Goal: Information Seeking & Learning: Check status

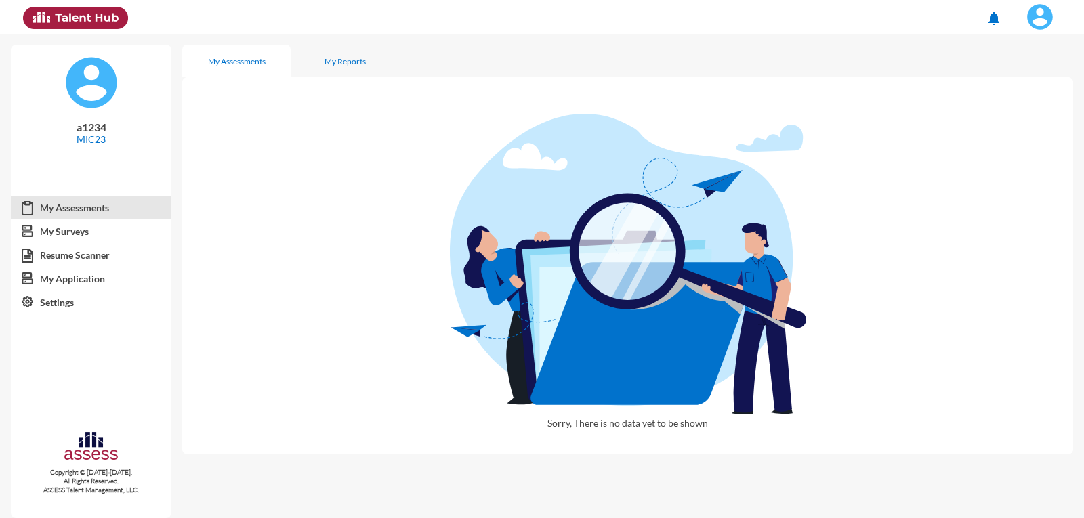
click at [1037, 7] on img at bounding box center [1040, 16] width 27 height 27
click at [1040, 127] on link "Logout" at bounding box center [1025, 125] width 71 height 26
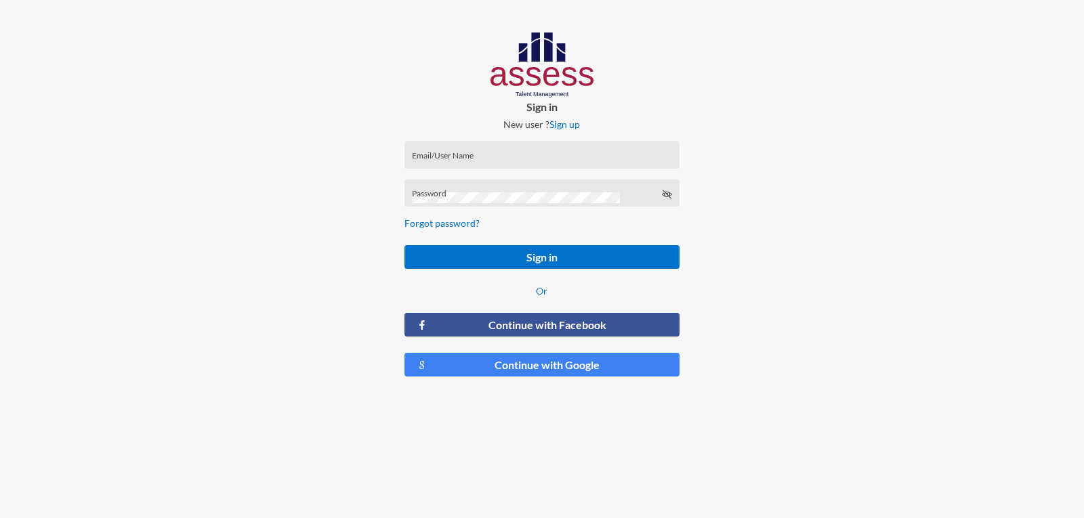
click at [498, 148] on div "Email/User Name" at bounding box center [542, 158] width 260 height 20
click at [497, 154] on input "ش1234" at bounding box center [542, 159] width 260 height 11
type input "a1234"
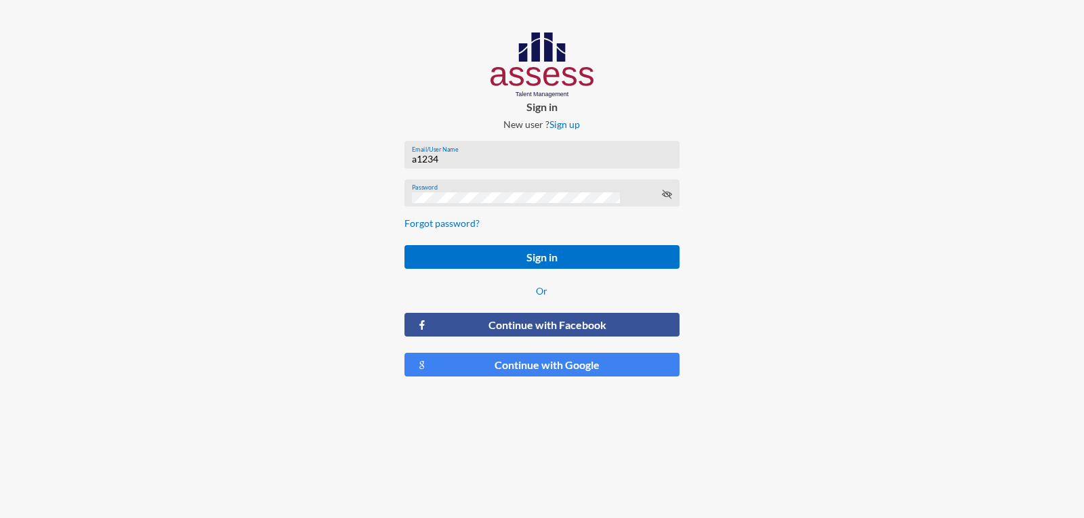
click at [405, 245] on button "Sign in" at bounding box center [542, 257] width 274 height 24
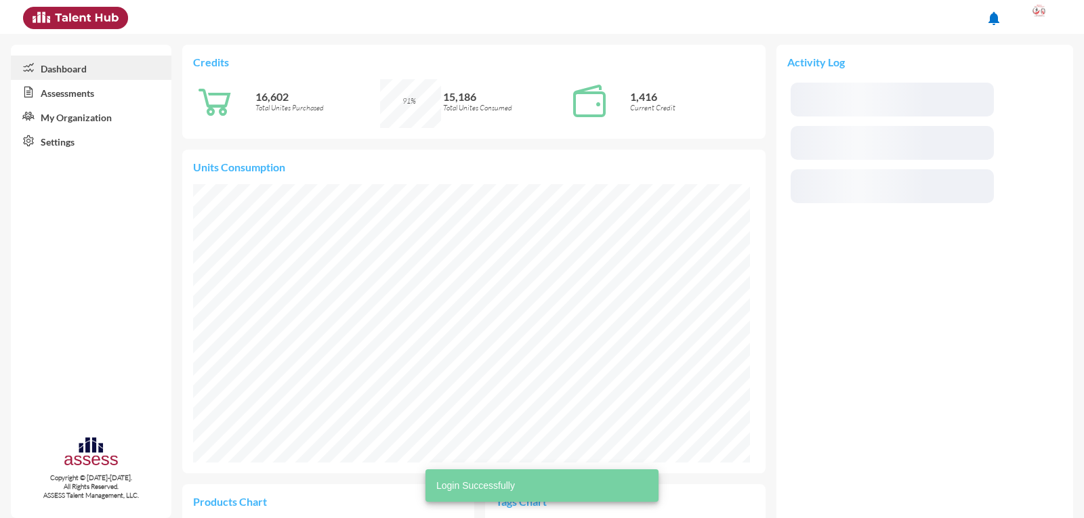
scroll to position [278, 557]
click at [48, 94] on link "Assessments" at bounding box center [91, 92] width 161 height 24
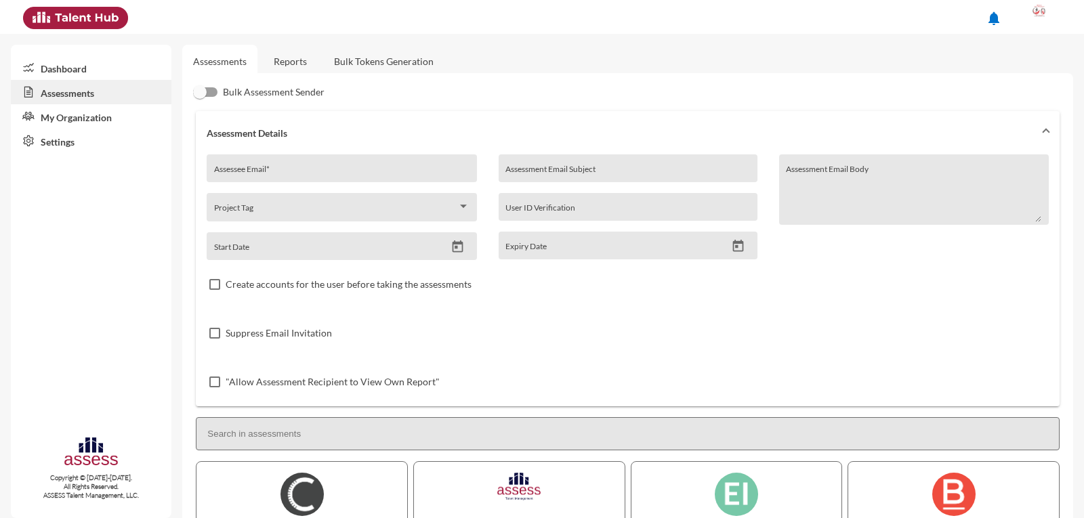
click at [314, 58] on link "Reports" at bounding box center [290, 61] width 55 height 33
click at [286, 52] on link "Reports" at bounding box center [290, 61] width 55 height 33
click at [306, 58] on link "Reports" at bounding box center [290, 61] width 55 height 33
click at [304, 58] on link "Reports" at bounding box center [290, 61] width 55 height 33
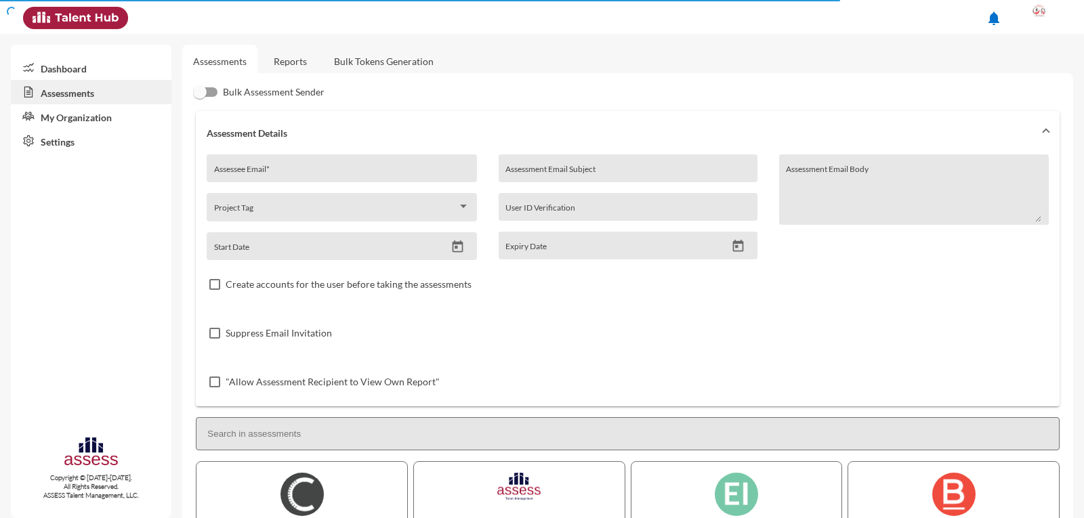
click at [316, 56] on link "Reports" at bounding box center [290, 61] width 55 height 33
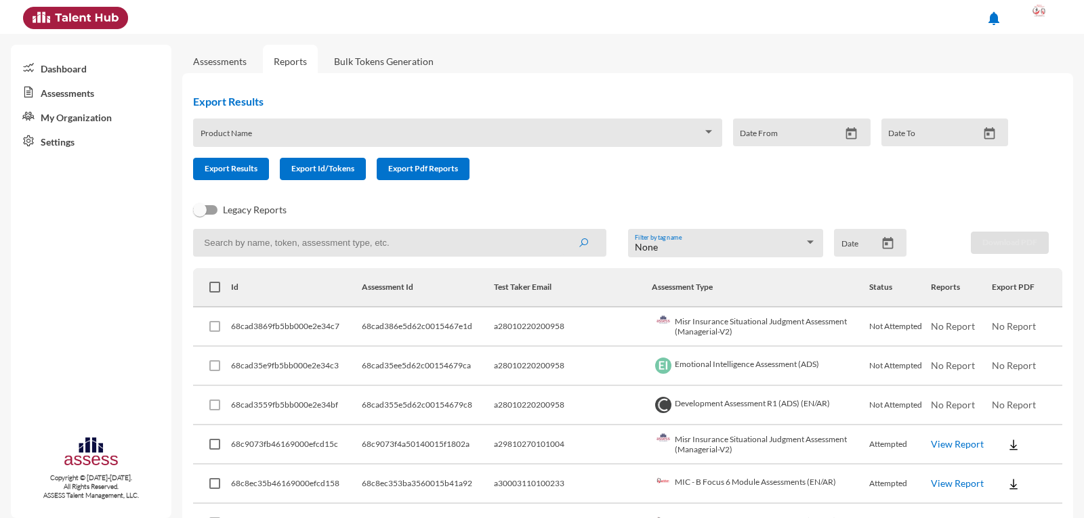
click at [272, 241] on input at bounding box center [399, 243] width 413 height 28
type input "a28010220200958"
click at [562, 230] on button "submit" at bounding box center [583, 242] width 43 height 24
